Goal: Task Accomplishment & Management: Manage account settings

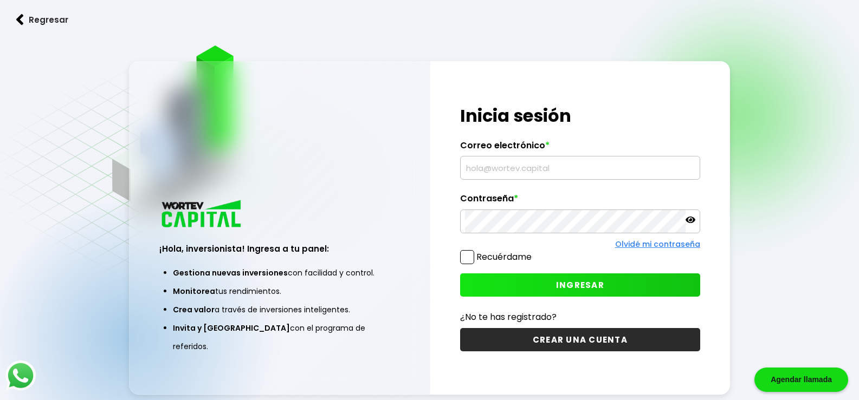
click at [483, 165] on input "text" at bounding box center [580, 168] width 230 height 23
type input "[EMAIL_ADDRESS][DOMAIN_NAME]"
click at [691, 223] on icon at bounding box center [690, 220] width 10 height 7
click at [691, 223] on icon at bounding box center [690, 220] width 10 height 10
click at [586, 285] on span "INGRESAR" at bounding box center [580, 285] width 48 height 11
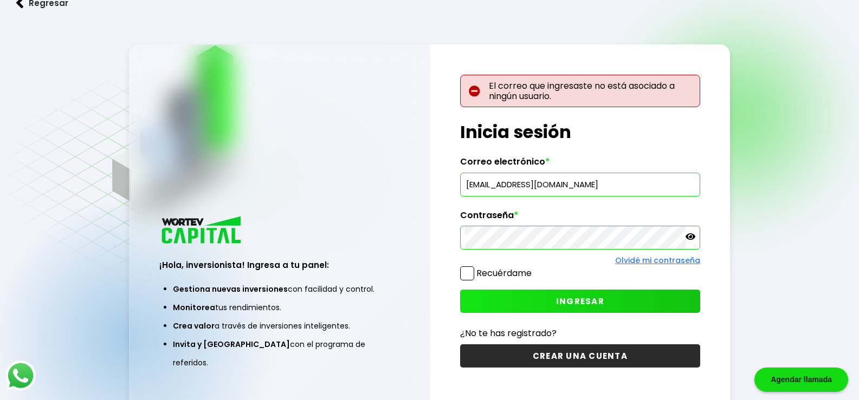
scroll to position [54, 0]
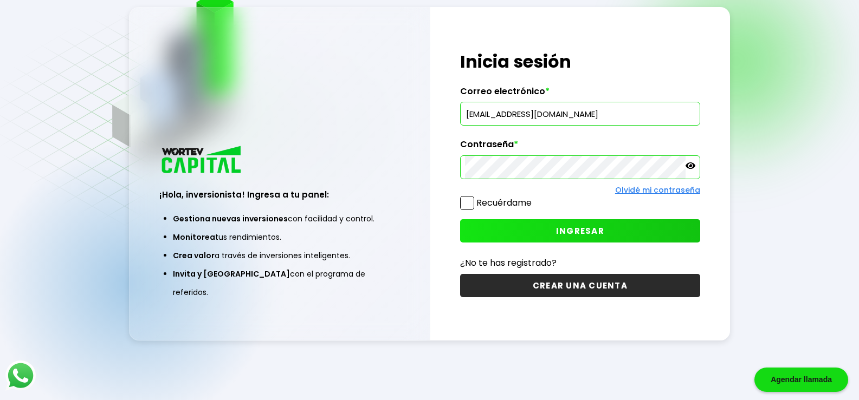
click at [656, 191] on link "Olvidé mi contraseña" at bounding box center [657, 190] width 85 height 11
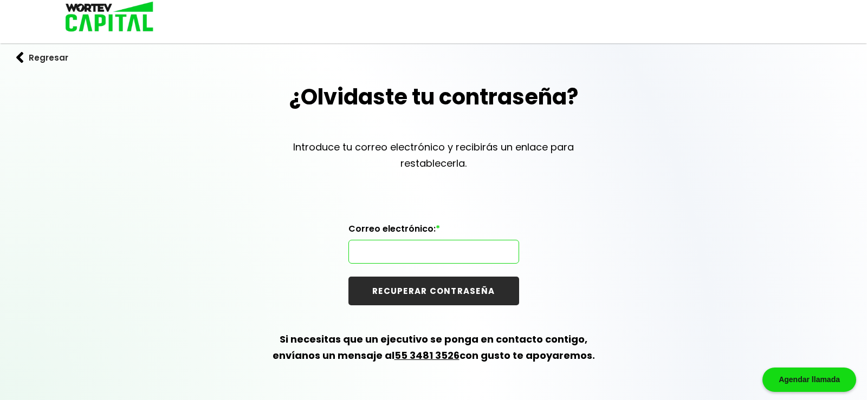
click at [406, 254] on input "text" at bounding box center [433, 252] width 161 height 23
type input "[EMAIL_ADDRESS][DOMAIN_NAME]"
click at [450, 293] on button "RECUPERAR CONTRASEÑA" at bounding box center [433, 291] width 171 height 29
